Goal: Task Accomplishment & Management: Use online tool/utility

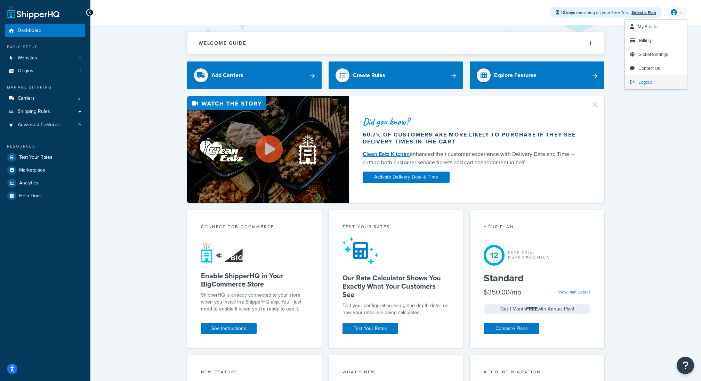
click at [647, 83] on span "Logout" at bounding box center [645, 82] width 14 height 7
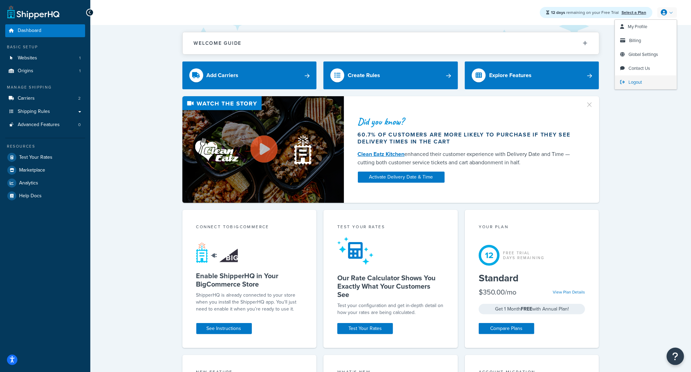
click at [634, 86] on link "Logout" at bounding box center [646, 82] width 62 height 14
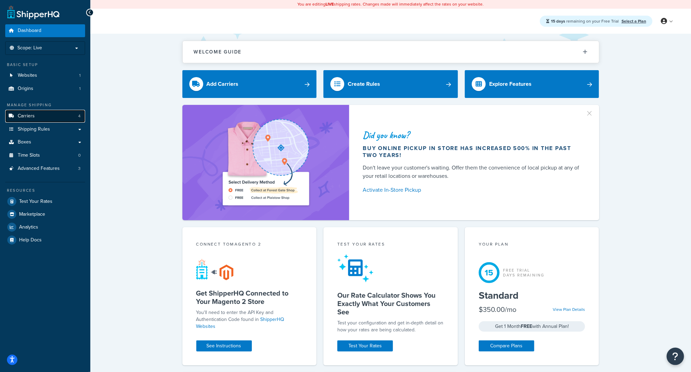
click at [60, 118] on link "Carriers 4" at bounding box center [45, 116] width 80 height 13
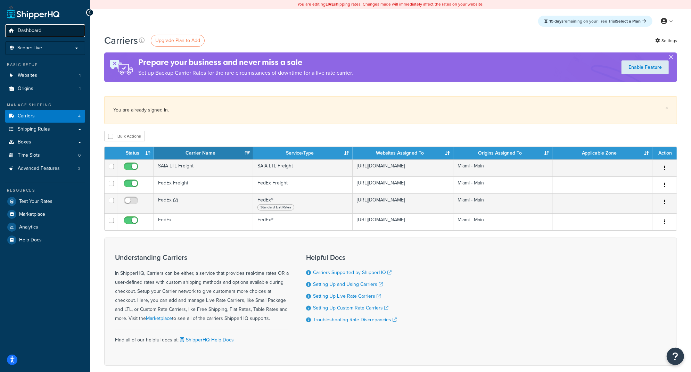
click at [49, 31] on link "Dashboard" at bounding box center [45, 30] width 80 height 13
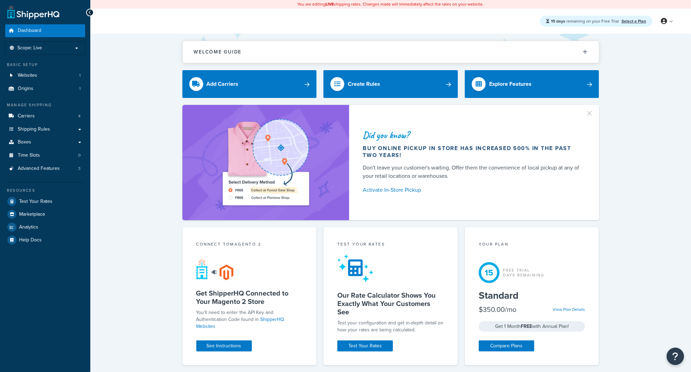
click at [43, 51] on li "Scope: Live" at bounding box center [45, 48] width 80 height 14
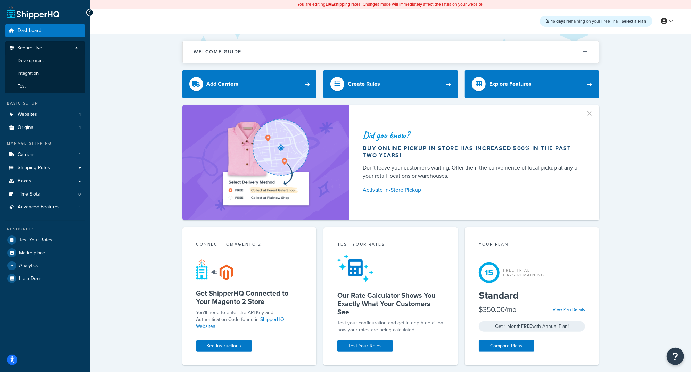
click at [43, 51] on p "Scope: Live" at bounding box center [45, 49] width 74 height 9
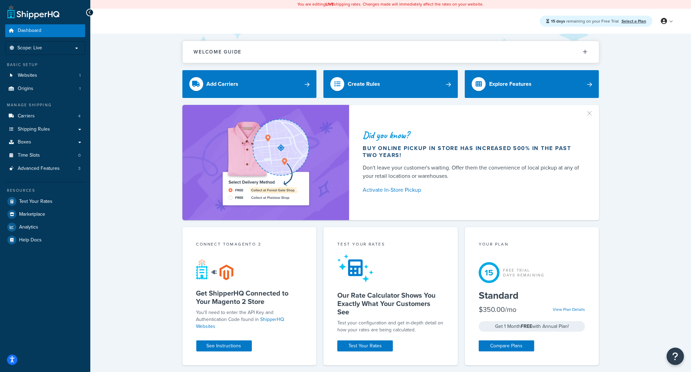
click at [43, 51] on li "Scope: Live" at bounding box center [45, 48] width 80 height 14
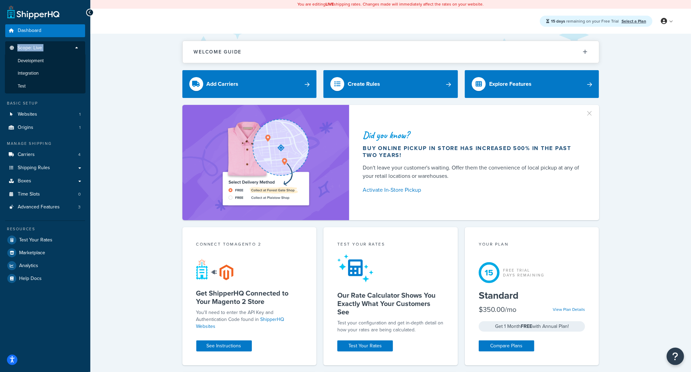
click at [43, 51] on p "Scope: Live" at bounding box center [45, 49] width 74 height 9
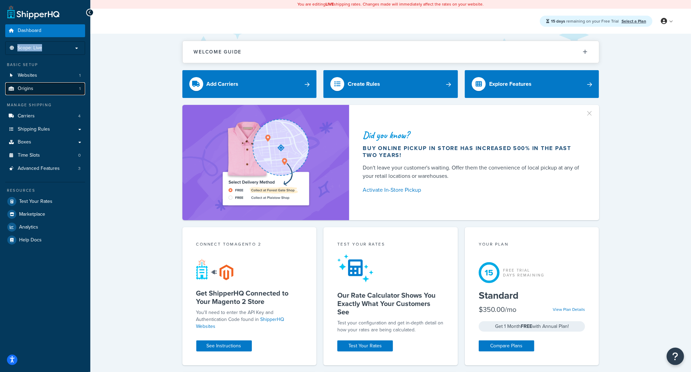
click at [43, 84] on link "Origins 1" at bounding box center [45, 88] width 80 height 13
click at [44, 76] on link "Websites 1" at bounding box center [45, 75] width 80 height 13
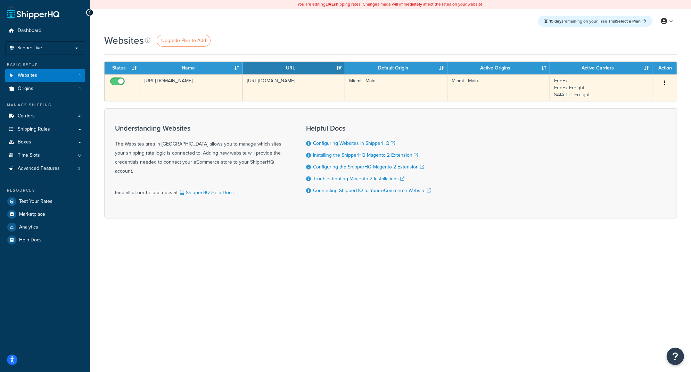
click at [122, 82] on input "checkbox" at bounding box center [118, 83] width 19 height 9
click at [114, 86] on input "checkbox" at bounding box center [118, 83] width 19 height 9
checkbox input "true"
click at [169, 84] on td "http://magento-856556-3018620.cloudwaysapps.com/" at bounding box center [191, 87] width 103 height 27
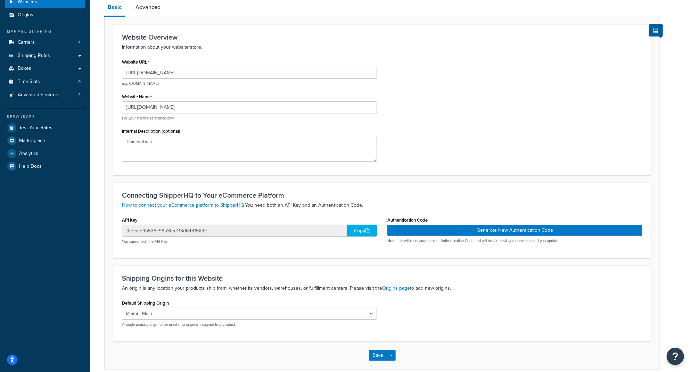
scroll to position [72, 0]
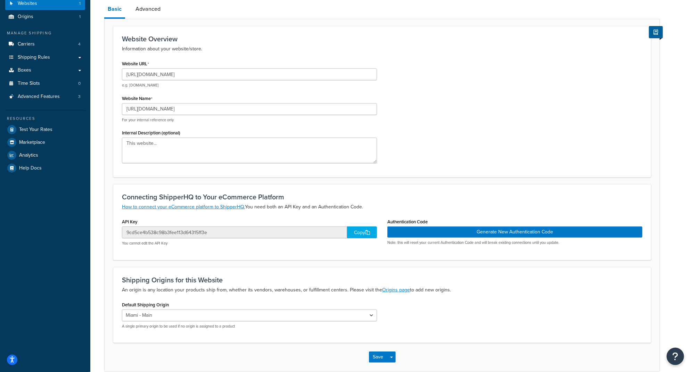
click at [42, 161] on div "Resources Test Your Rates Marketplace Analytics Help Docs" at bounding box center [45, 142] width 80 height 64
click at [40, 159] on link "Analytics" at bounding box center [45, 155] width 80 height 13
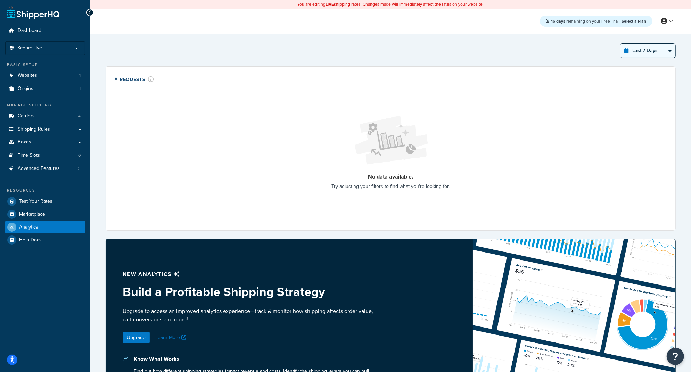
click at [662, 55] on select "Last 24 Hours Last 7 Days Last 30 Days Last 3 Months Last 6 Months Last 12 Mont…" at bounding box center [648, 51] width 55 height 14
click at [650, 47] on select "Last 24 Hours Last 7 Days Last 30 Days Last 3 Months Last 6 Months Last 12 Mont…" at bounding box center [648, 51] width 55 height 14
select select "last_24_hours"
click at [622, 44] on select "Last 24 Hours Last 7 Days Last 30 Days Last 3 Months Last 6 Months Last 12 Mont…" at bounding box center [648, 51] width 55 height 14
click at [640, 34] on span "My Profile" at bounding box center [637, 35] width 19 height 7
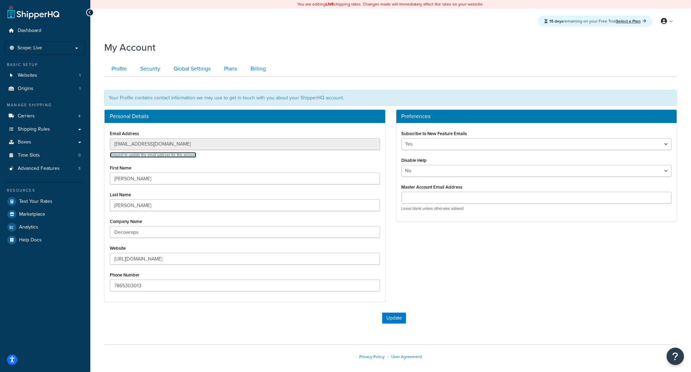
click at [180, 154] on link "Request to update the email address for this account" at bounding box center [153, 155] width 87 height 6
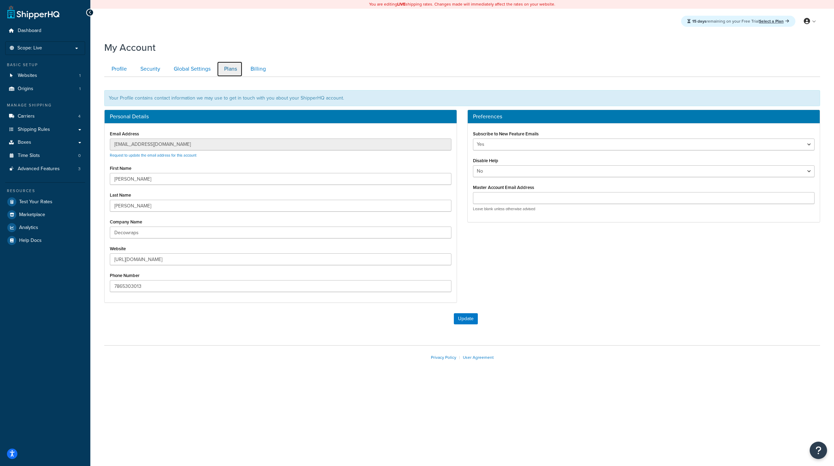
click at [224, 71] on link "Plans" at bounding box center [230, 69] width 26 height 16
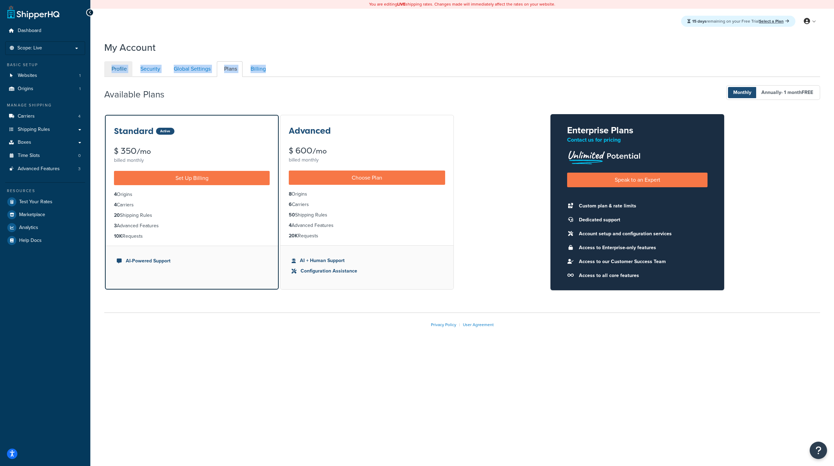
drag, startPoint x: 306, startPoint y: 71, endPoint x: 113, endPoint y: 71, distance: 192.9
click at [113, 71] on ul "Profile Security Global Settings Plans Billing" at bounding box center [462, 69] width 716 height 16
click at [291, 56] on div "My Account Contact Us Send Us A Message Contact Information Name * Email * Comp…" at bounding box center [462, 195] width 744 height 316
drag, startPoint x: 284, startPoint y: 64, endPoint x: 104, endPoint y: 62, distance: 180.4
click at [104, 62] on div "My Account Contact Us Send Us A Message Contact Information Name * Email * Comp…" at bounding box center [462, 195] width 744 height 316
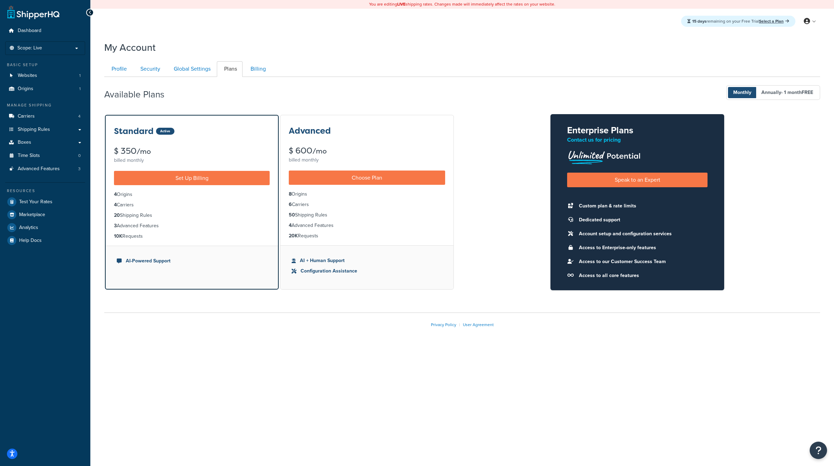
click at [201, 40] on div "My Account" at bounding box center [462, 45] width 716 height 17
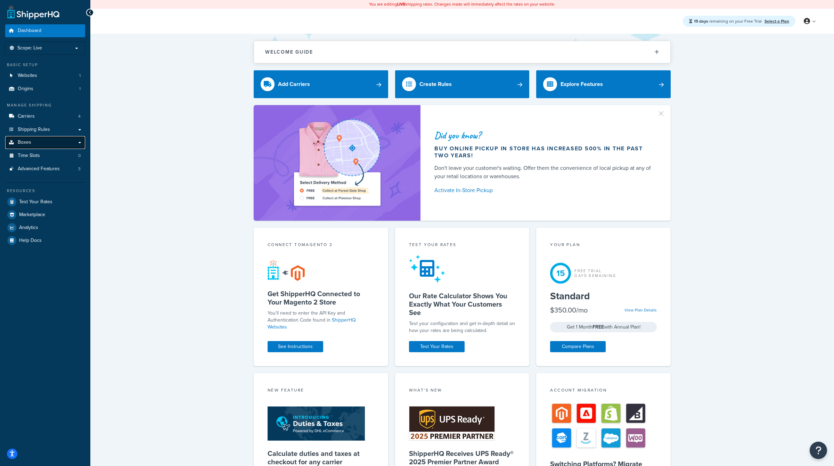
click at [50, 145] on link "Boxes" at bounding box center [45, 142] width 80 height 13
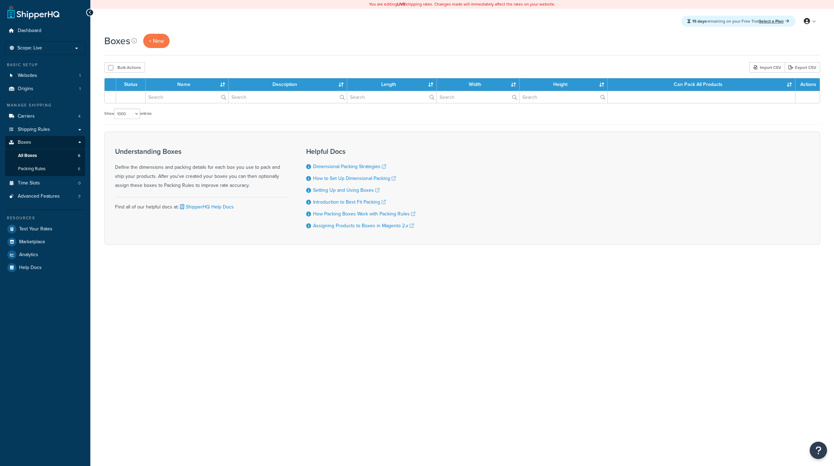
select select "1000"
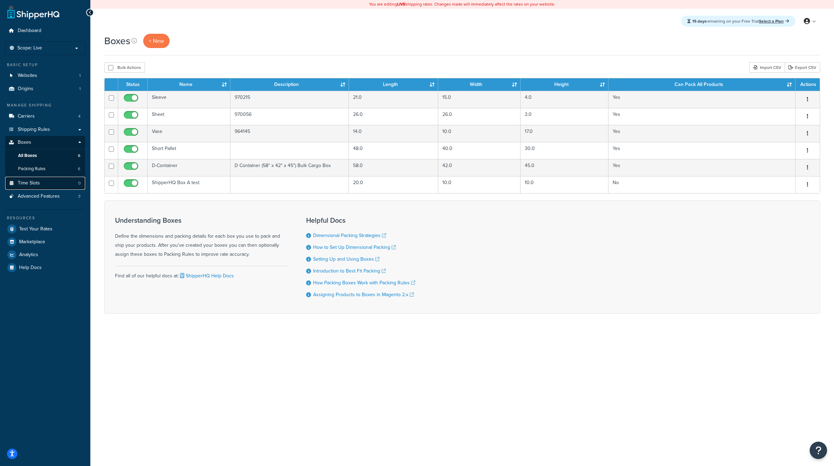
click at [45, 178] on link "Time Slots 0" at bounding box center [45, 183] width 80 height 13
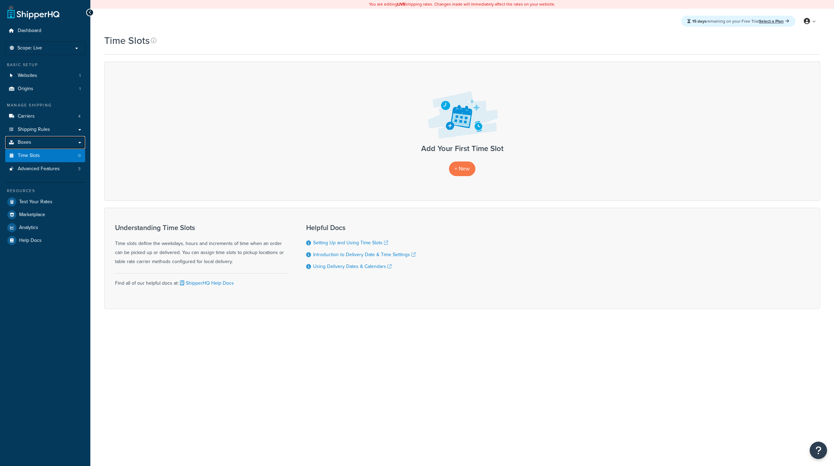
click at [49, 144] on link "Boxes" at bounding box center [45, 142] width 80 height 13
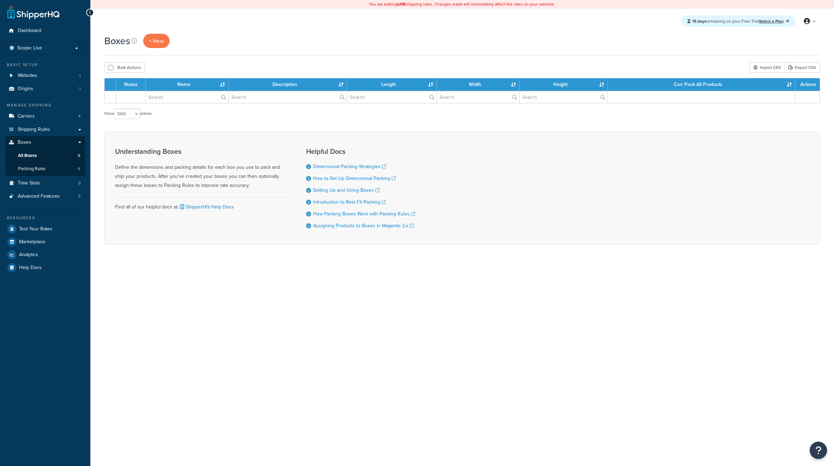
select select "1000"
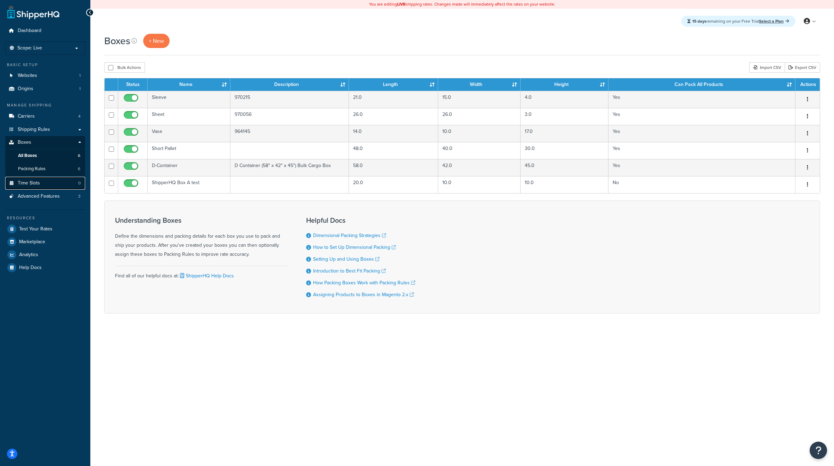
click at [60, 187] on link "Time Slots 0" at bounding box center [45, 183] width 80 height 13
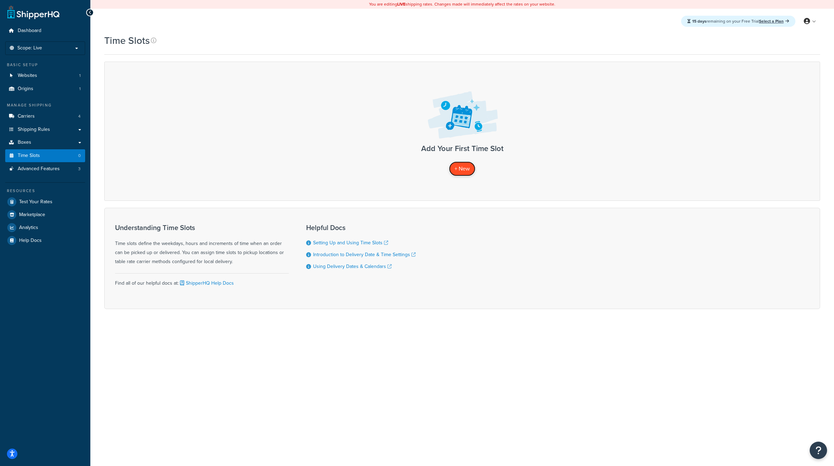
click at [459, 171] on span "+ New" at bounding box center [462, 168] width 15 height 8
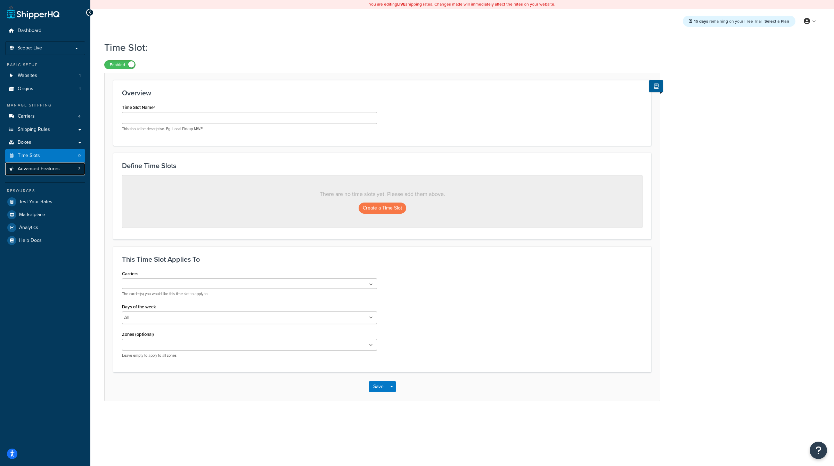
click at [50, 169] on span "Advanced Features" at bounding box center [39, 169] width 42 height 6
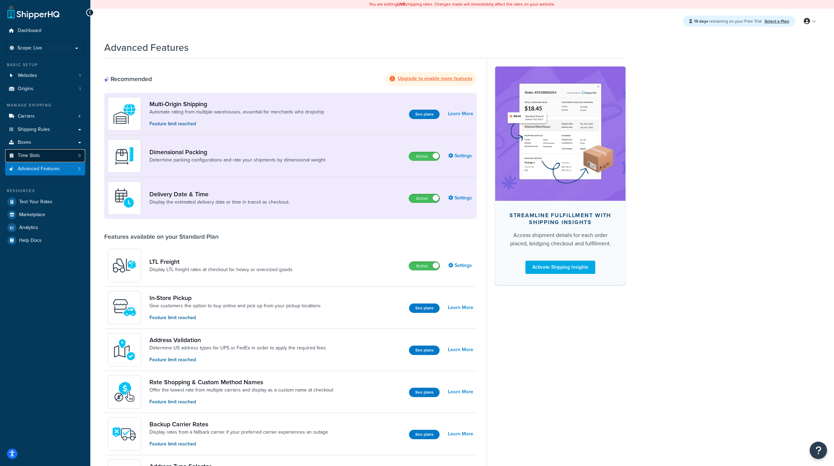
click at [46, 151] on link "Time Slots 0" at bounding box center [45, 155] width 80 height 13
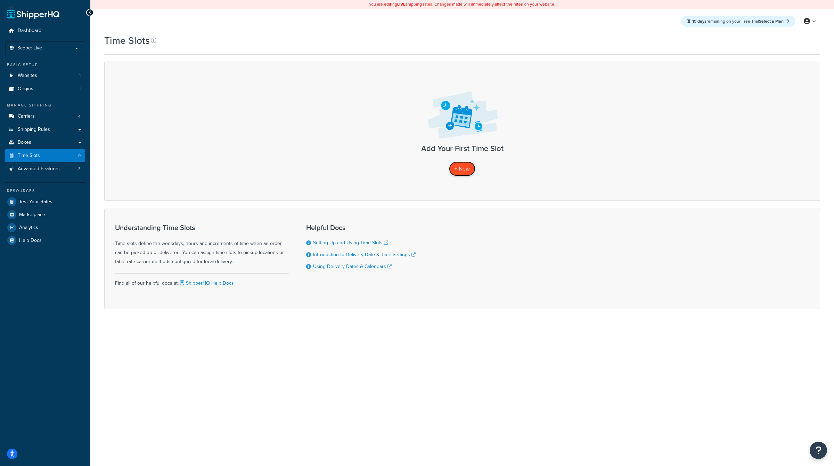
click at [460, 167] on span "+ New" at bounding box center [462, 168] width 15 height 8
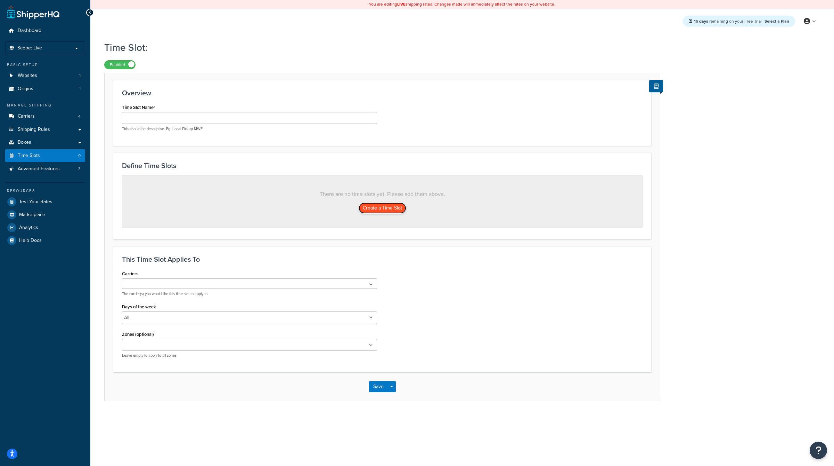
click at [383, 210] on button "Create a Time Slot" at bounding box center [383, 207] width 48 height 11
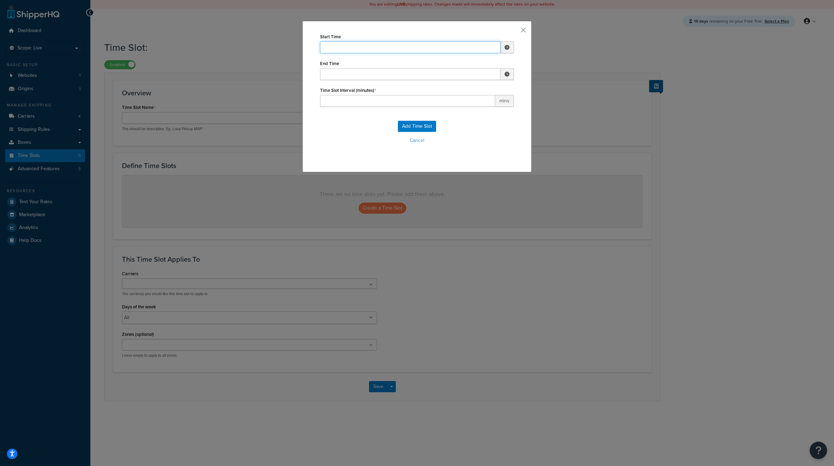
click at [388, 52] on input "Start Time" at bounding box center [410, 47] width 180 height 12
click at [552, 78] on div "Start Time ▲ 12 ▼ : ▲ 00 ▼ ▲ AM ▼ End Time ▲ 12 ▼ : ▲ 00 ▼ ▲ AM ▼ Time Slot Int…" at bounding box center [417, 233] width 834 height 466
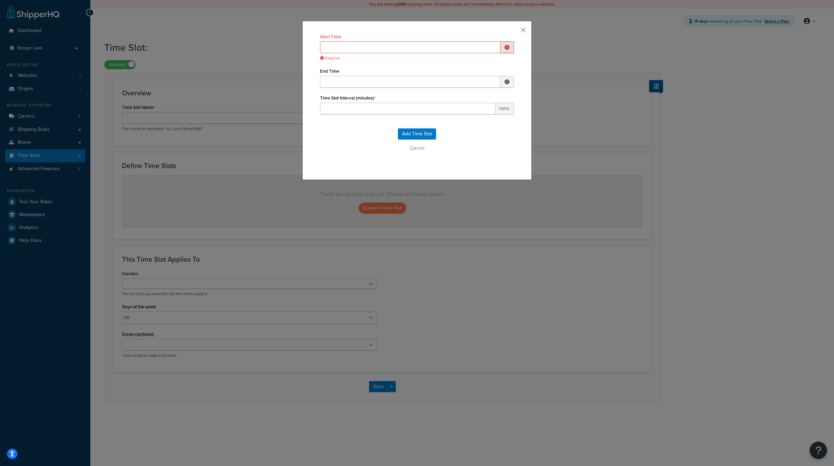
click at [514, 33] on button "button" at bounding box center [513, 33] width 2 height 2
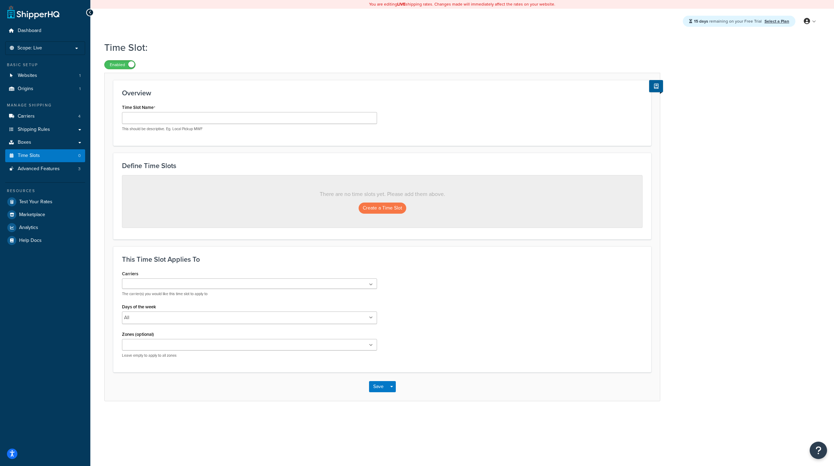
click at [315, 288] on ul at bounding box center [249, 283] width 255 height 10
click at [392, 280] on div "Carriers No results found The carrier(s) you would like this time slot to apply…" at bounding box center [382, 315] width 531 height 95
click at [367, 283] on ul at bounding box center [249, 283] width 255 height 10
click at [408, 285] on div "Carriers No results found The carrier(s) you would like this time slot to apply…" at bounding box center [382, 315] width 531 height 95
click at [28, 166] on span "Advanced Features" at bounding box center [39, 169] width 42 height 6
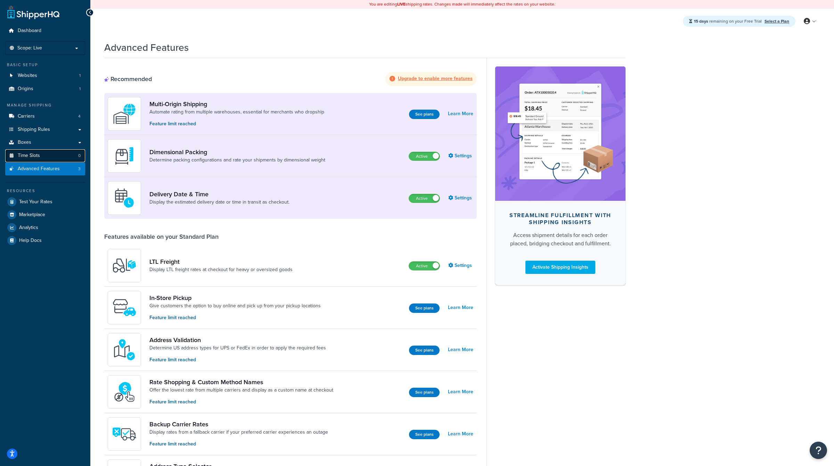
click at [51, 155] on link "Time Slots 0" at bounding box center [45, 155] width 80 height 13
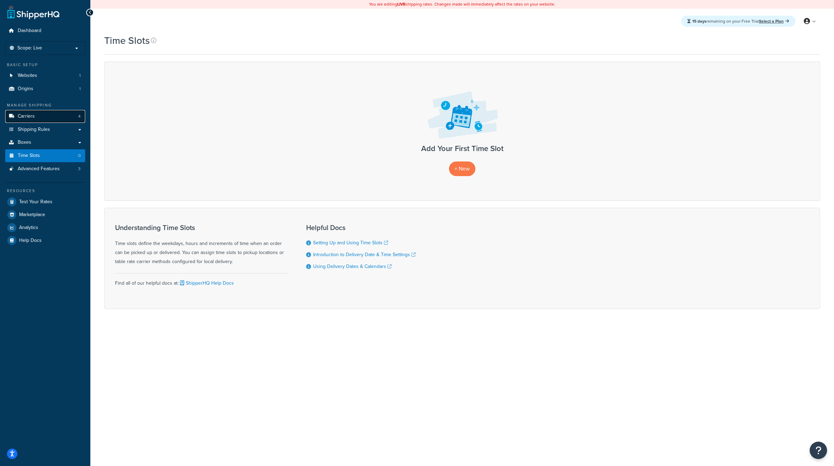
click at [78, 116] on link "Carriers 4" at bounding box center [45, 116] width 80 height 13
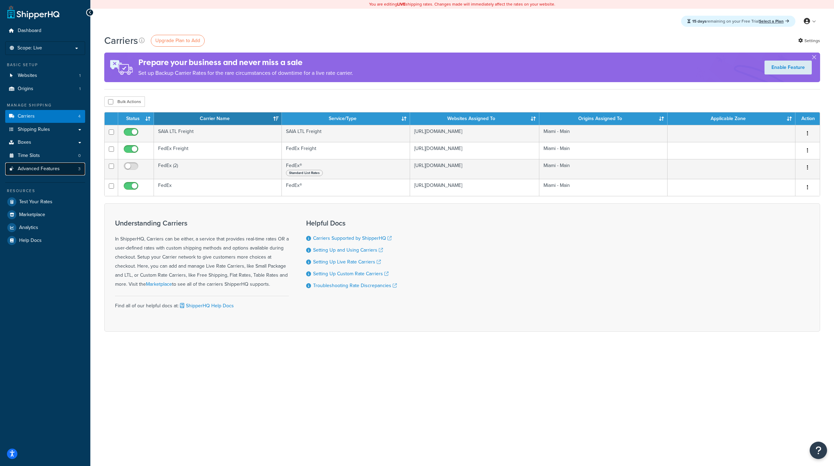
click at [70, 165] on link "Advanced Features 3" at bounding box center [45, 168] width 80 height 13
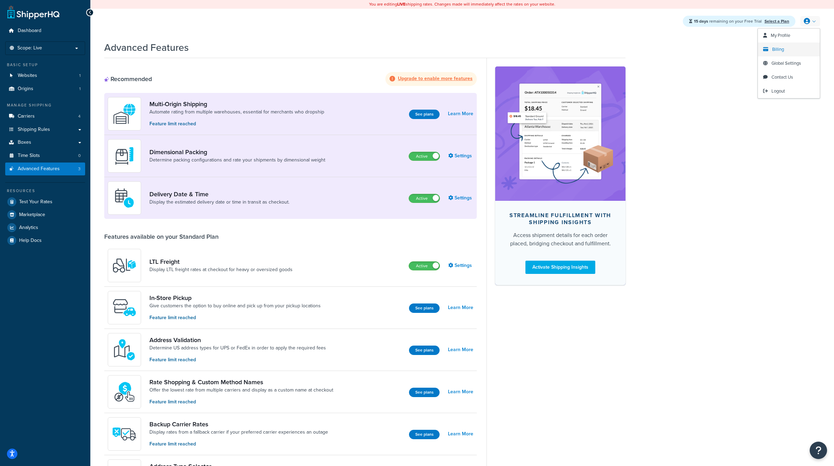
click at [779, 48] on span "Billing" at bounding box center [778, 49] width 12 height 7
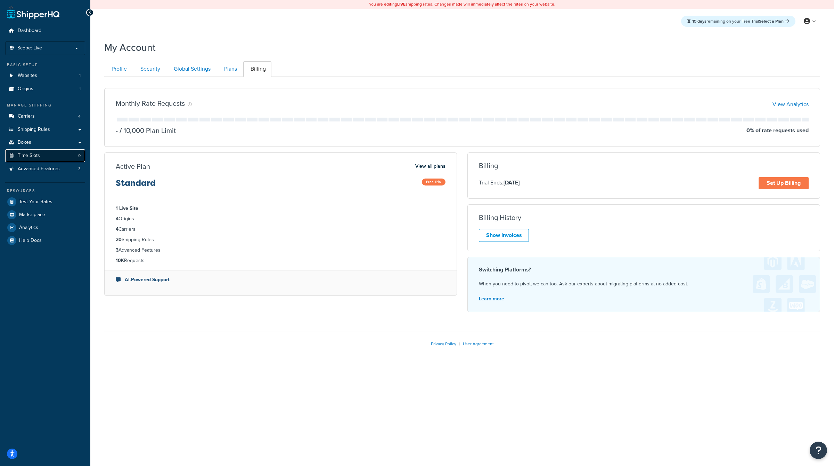
click at [57, 152] on link "Time Slots 0" at bounding box center [45, 155] width 80 height 13
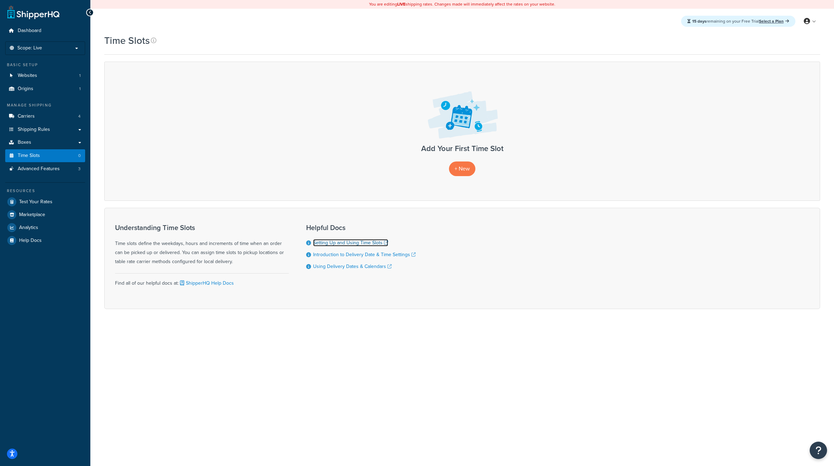
click at [323, 242] on link "Setting Up and Using Time Slots" at bounding box center [350, 242] width 75 height 7
click at [778, 91] on span "Logout" at bounding box center [779, 91] width 14 height 7
